Goal: Check status: Check status

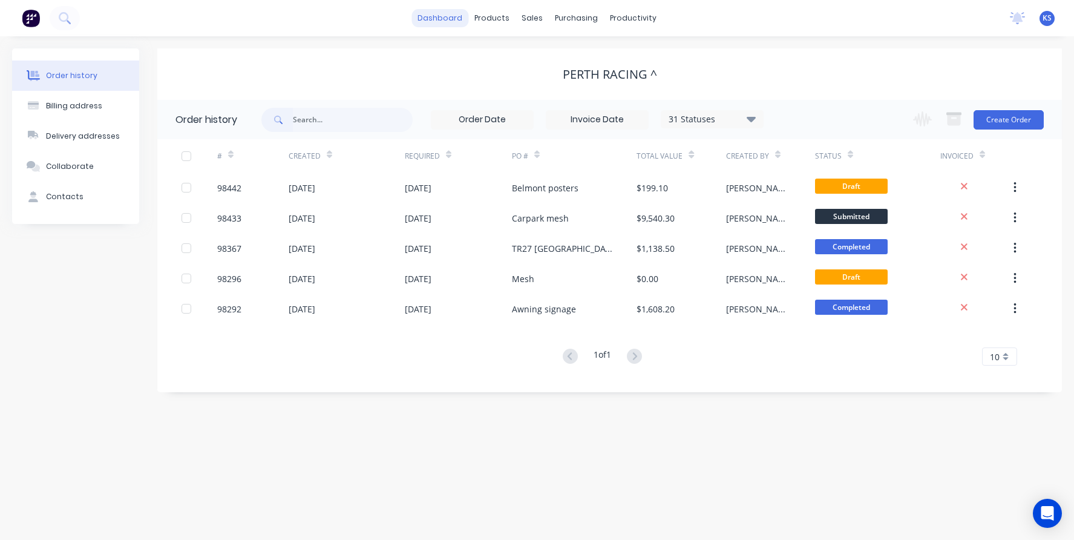
click at [431, 22] on link "dashboard" at bounding box center [439, 18] width 57 height 18
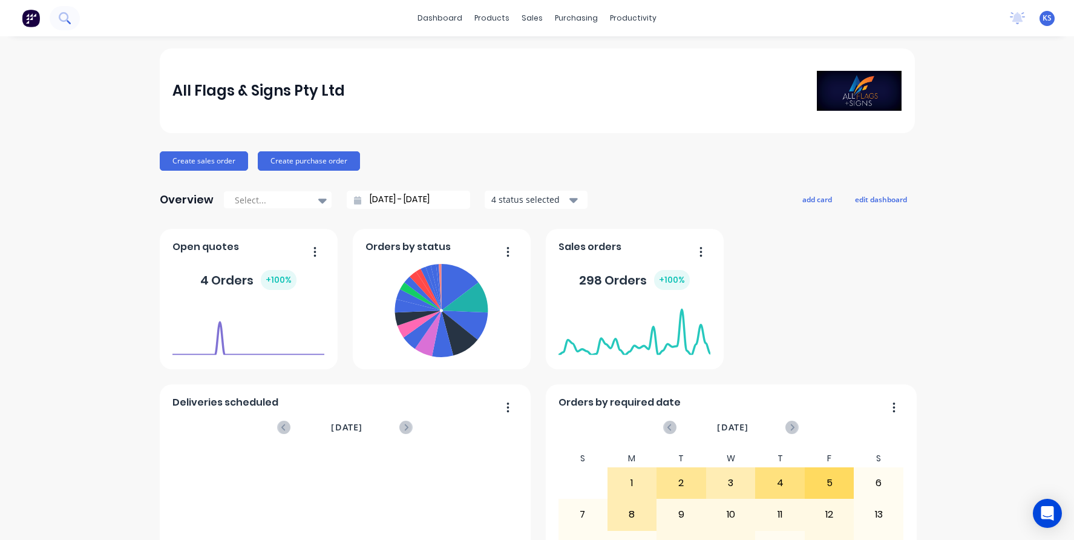
click at [71, 13] on button at bounding box center [65, 18] width 30 height 24
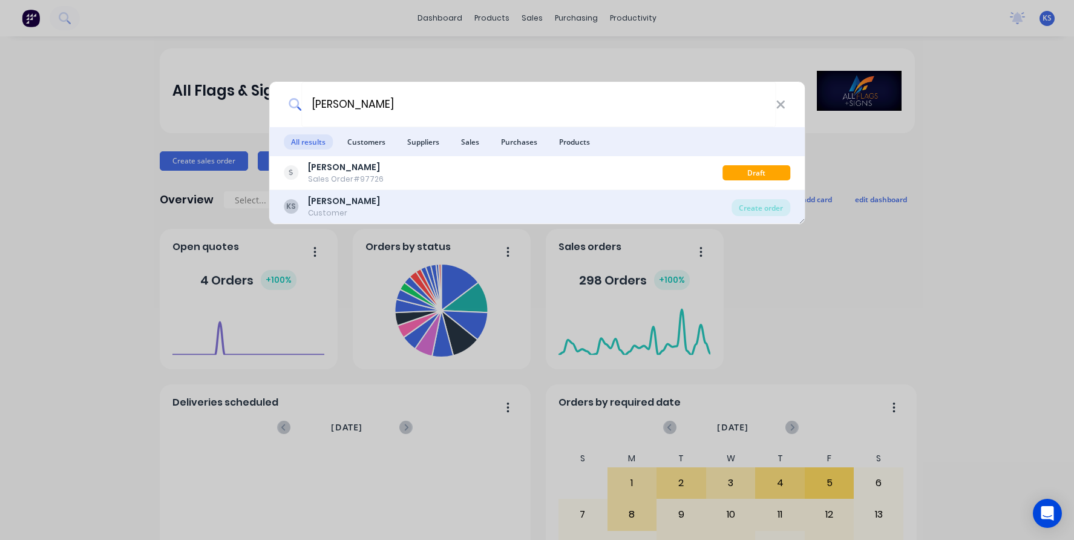
type input "[PERSON_NAME]"
click at [332, 209] on div "Customer" at bounding box center [344, 213] width 72 height 11
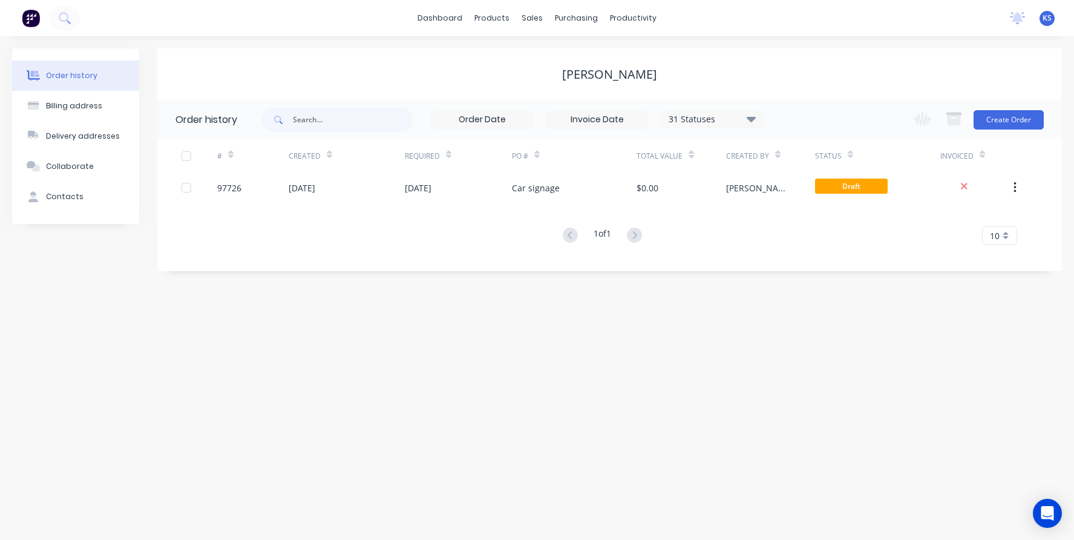
click at [747, 116] on div "31 Statuses" at bounding box center [712, 119] width 102 height 13
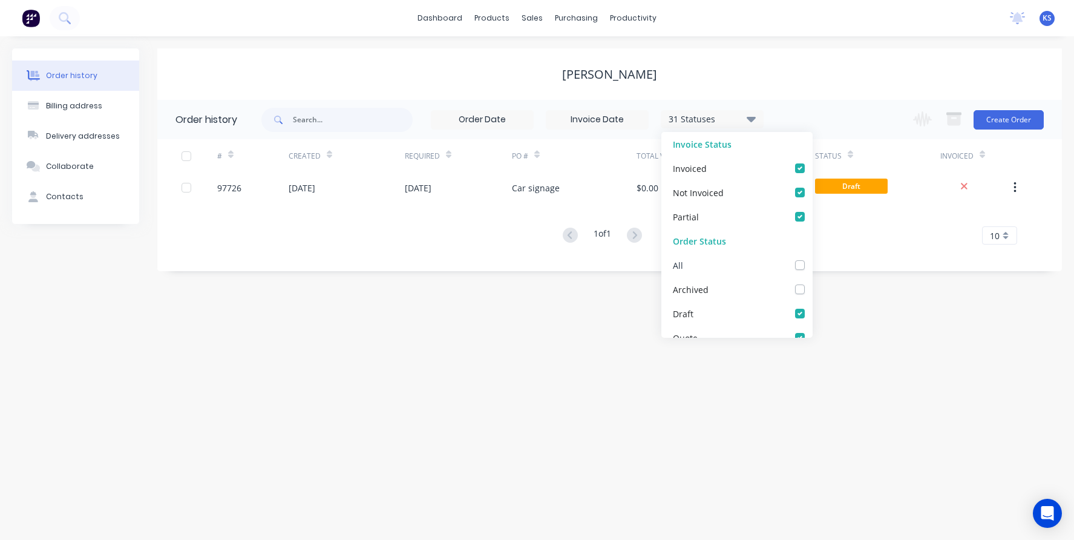
click at [796, 261] on div "All" at bounding box center [736, 265] width 151 height 24
click at [812, 258] on label at bounding box center [812, 258] width 0 height 0
click at [812, 267] on input "checkbox" at bounding box center [817, 263] width 10 height 11
checkbox input "true"
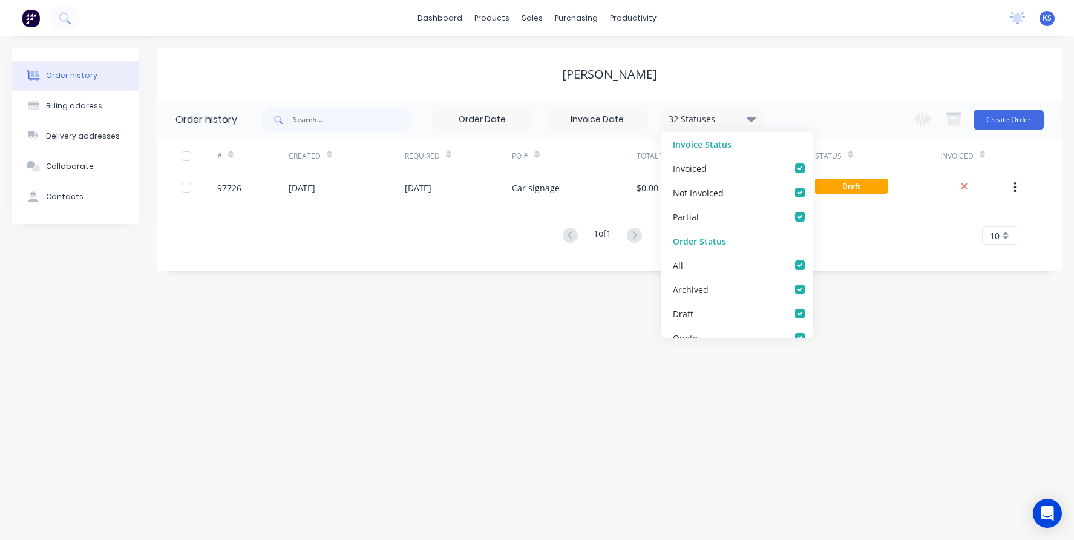
click at [504, 336] on div "Order history Billing address Delivery addresses Collaborate Contacts [PERSON_N…" at bounding box center [537, 287] width 1074 height 503
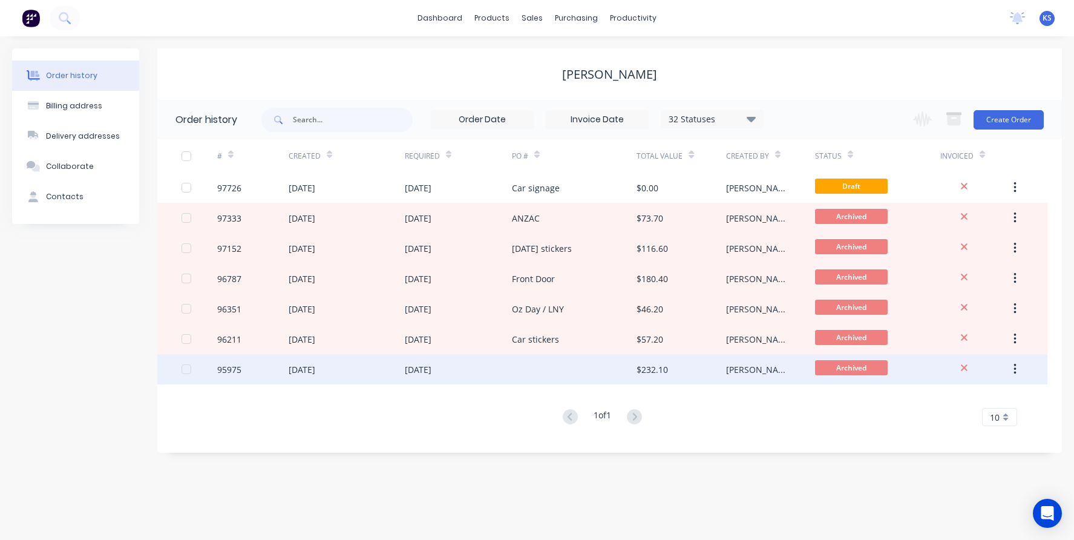
click at [295, 367] on div "[DATE]" at bounding box center [302, 369] width 27 height 13
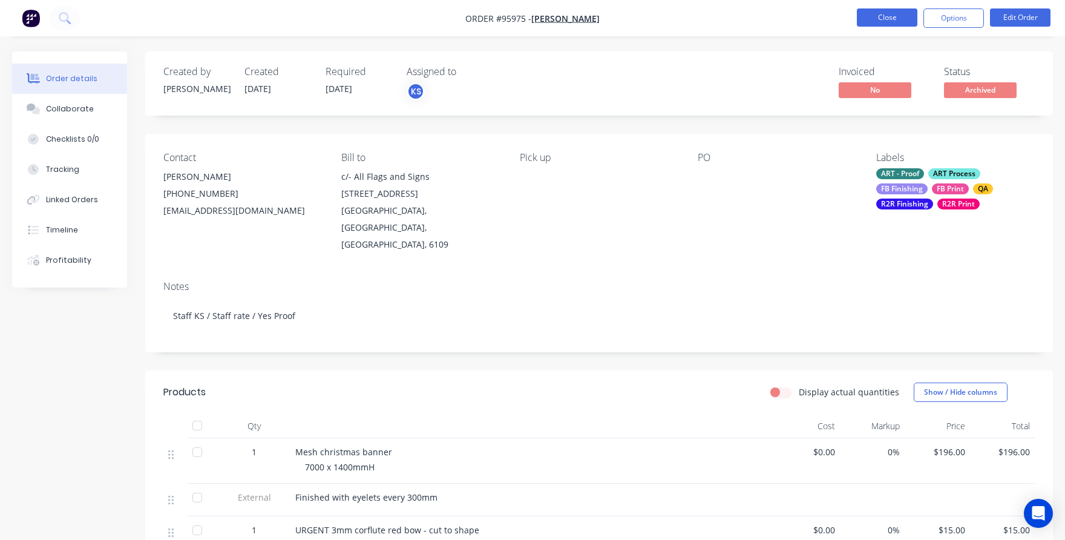
click at [891, 16] on button "Close" at bounding box center [887, 17] width 61 height 18
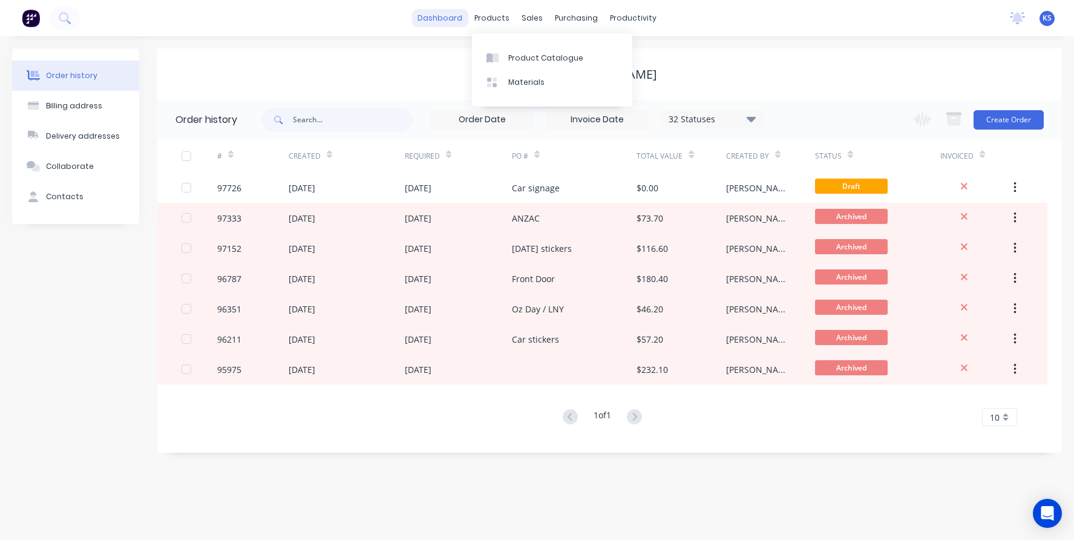
click at [440, 18] on link "dashboard" at bounding box center [439, 18] width 57 height 18
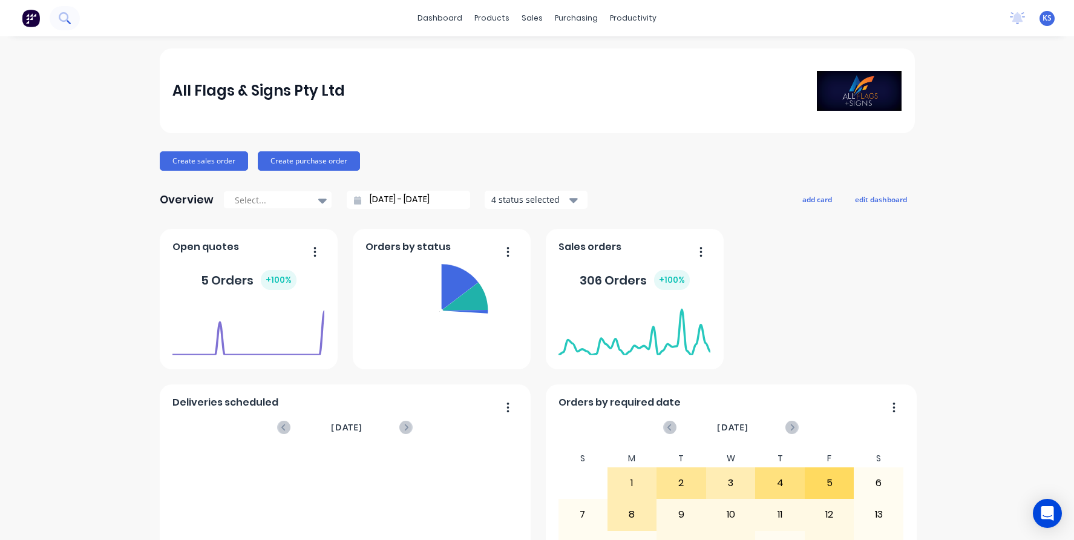
click at [66, 18] on icon at bounding box center [64, 17] width 11 height 11
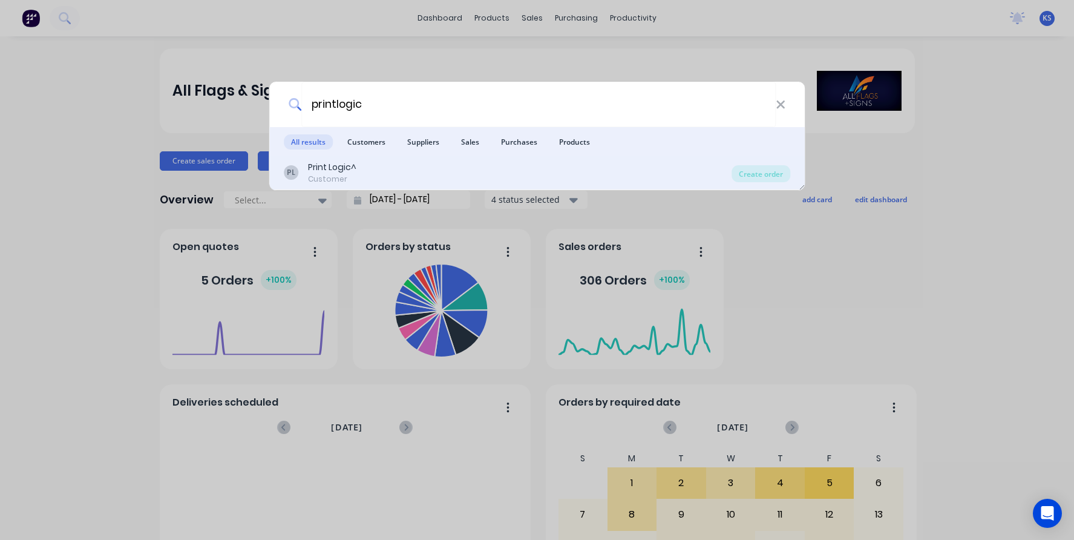
type input "printlogic"
click at [339, 175] on div "Customer" at bounding box center [332, 179] width 48 height 11
